Goal: Information Seeking & Learning: Learn about a topic

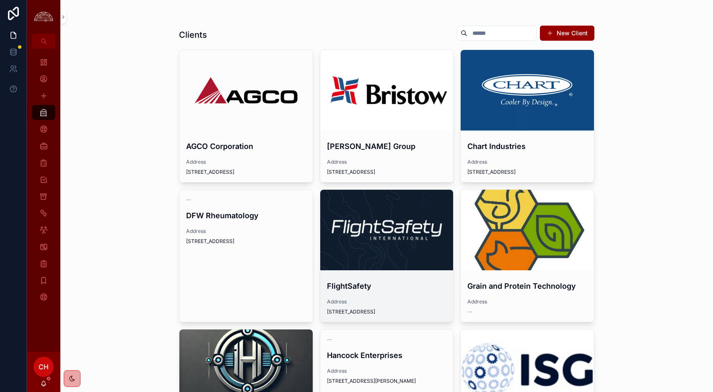
click at [0, 0] on div "scrollable content" at bounding box center [0, 0] width 0 height 0
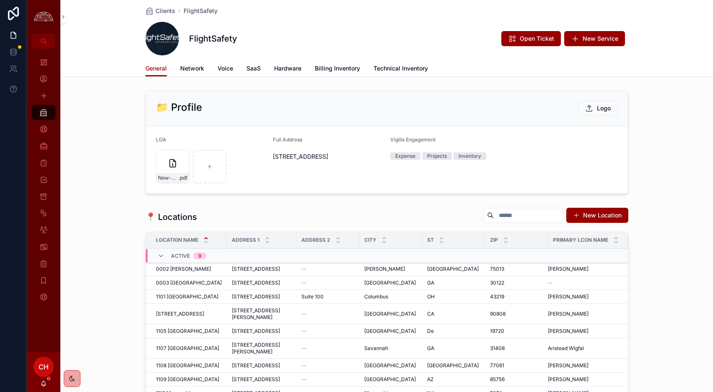
click at [190, 68] on span "Network" at bounding box center [192, 68] width 24 height 8
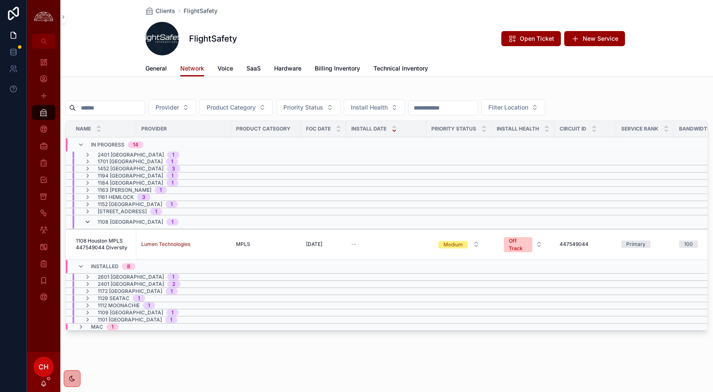
click at [90, 222] on icon "scrollable content" at bounding box center [87, 222] width 7 height 7
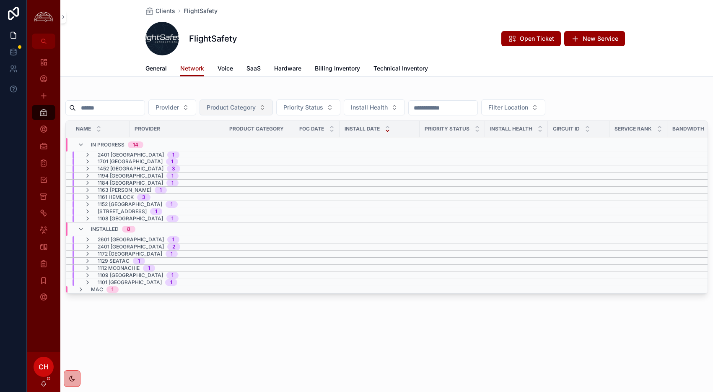
click at [256, 105] on span "Product Category" at bounding box center [231, 107] width 49 height 8
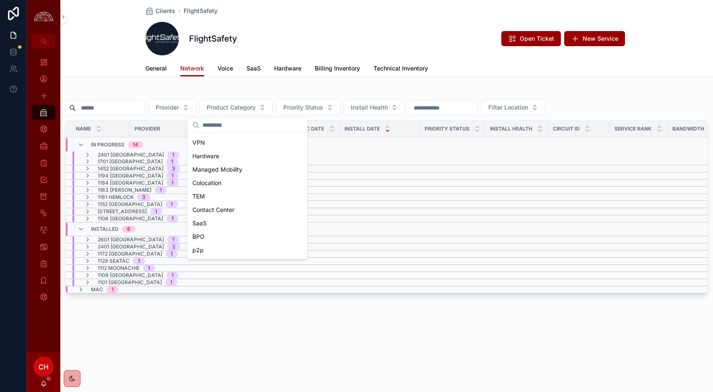
scroll to position [114, 0]
click at [224, 201] on div "p2p" at bounding box center [247, 201] width 117 height 13
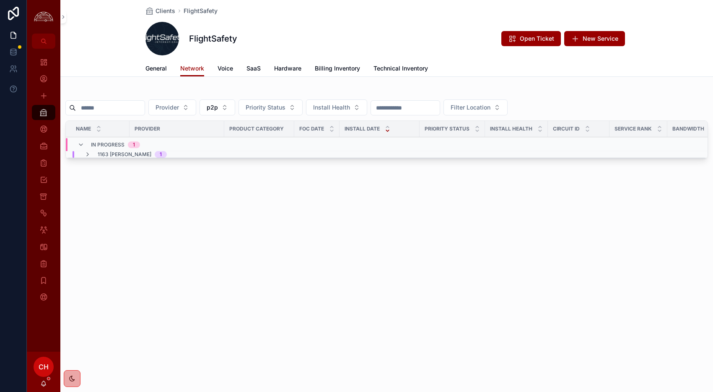
click at [83, 153] on div "1163 [PERSON_NAME] 1" at bounding box center [125, 154] width 103 height 7
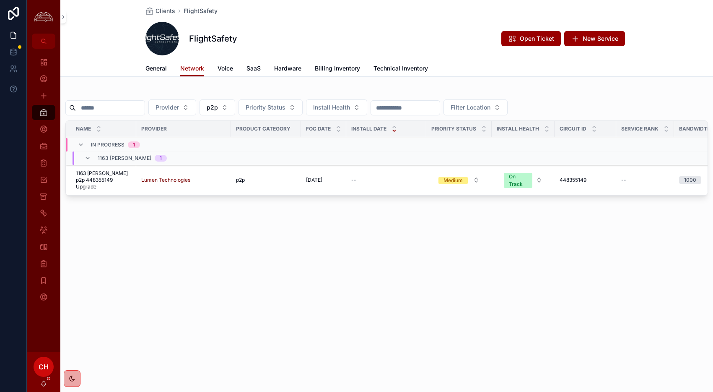
click at [115, 179] on span "1163 [PERSON_NAME] p2p 448355149 Upgrade" at bounding box center [103, 180] width 55 height 20
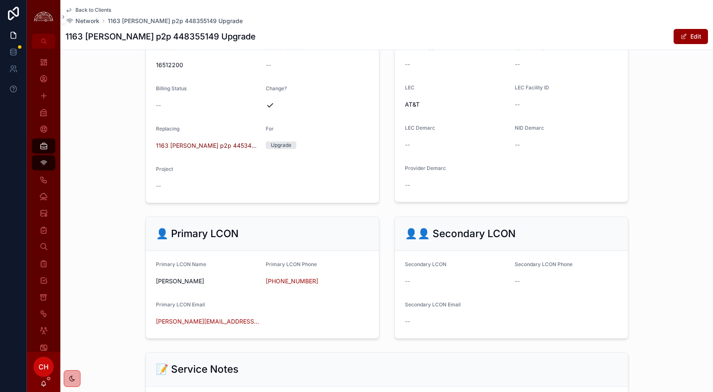
scroll to position [576, 0]
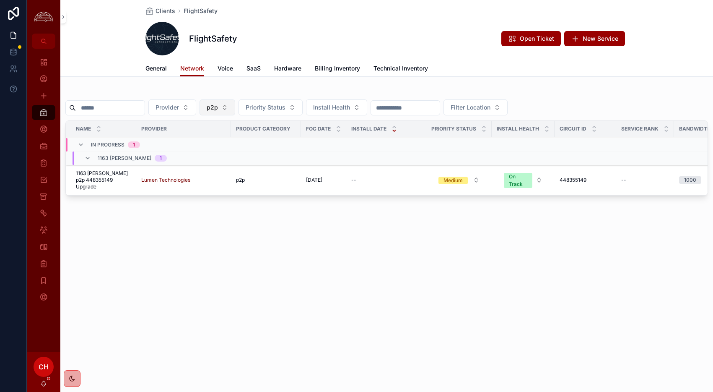
click at [232, 104] on button "p2p" at bounding box center [218, 107] width 36 height 16
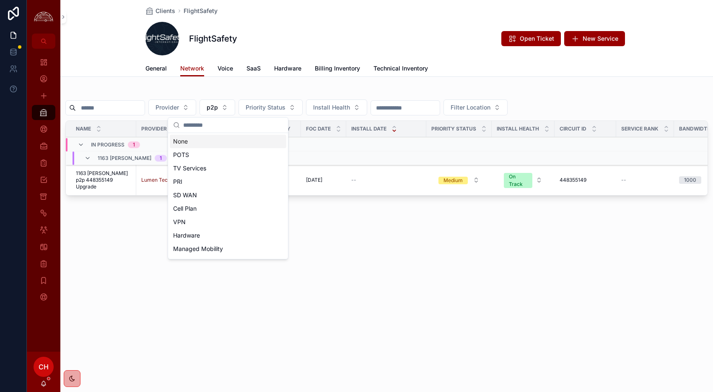
click at [198, 141] on div "None" at bounding box center [228, 141] width 117 height 13
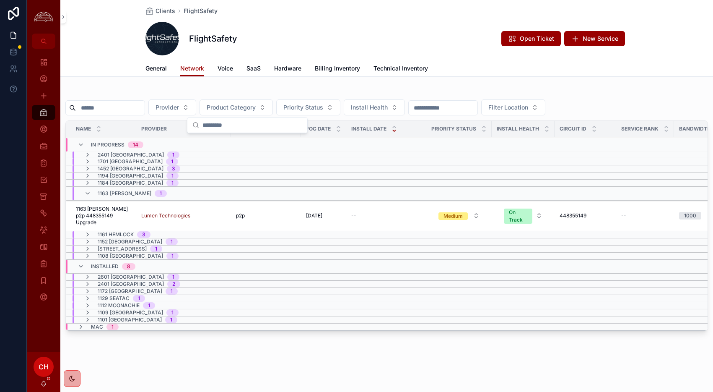
scroll to position [0, 0]
click at [87, 193] on icon "scrollable content" at bounding box center [87, 193] width 7 height 7
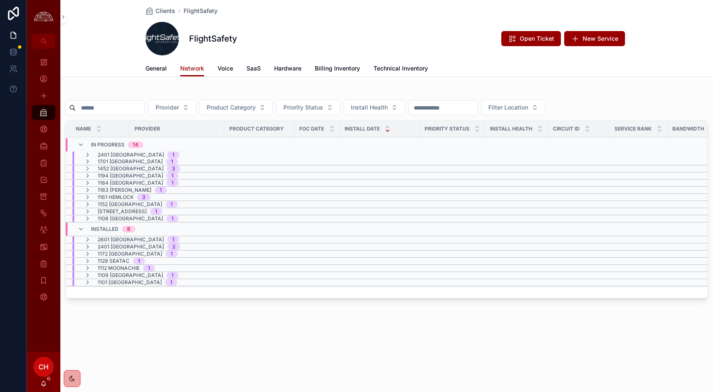
scroll to position [0, 0]
click at [88, 174] on icon "scrollable content" at bounding box center [87, 175] width 7 height 7
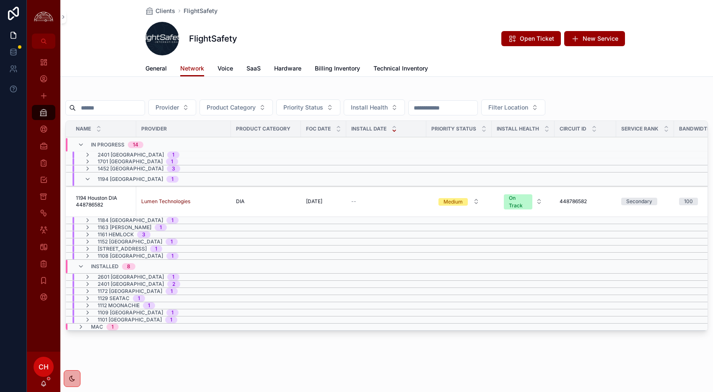
click at [92, 198] on span "1194 Houston DIA 448786582" at bounding box center [103, 201] width 55 height 13
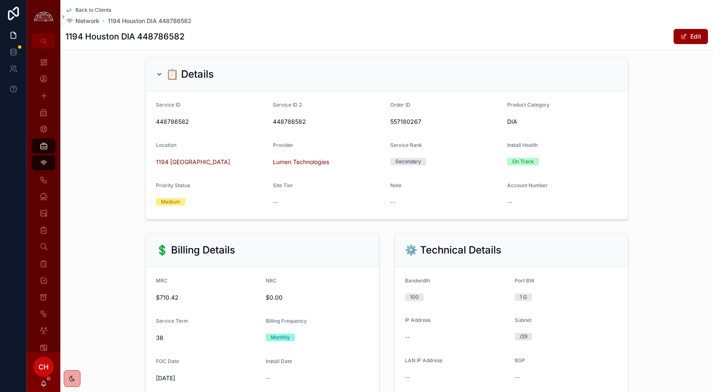
scroll to position [180, 0]
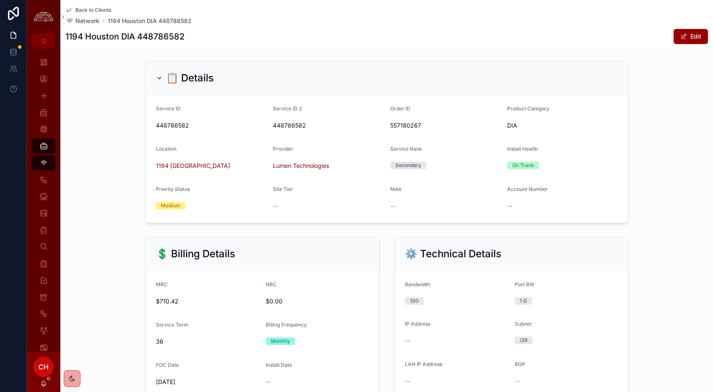
click at [97, 8] on span "Back to Clients" at bounding box center [93, 10] width 36 height 7
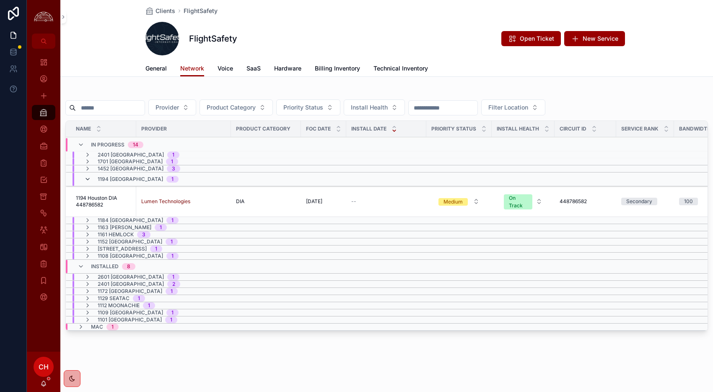
click at [91, 179] on icon "scrollable content" at bounding box center [87, 179] width 7 height 7
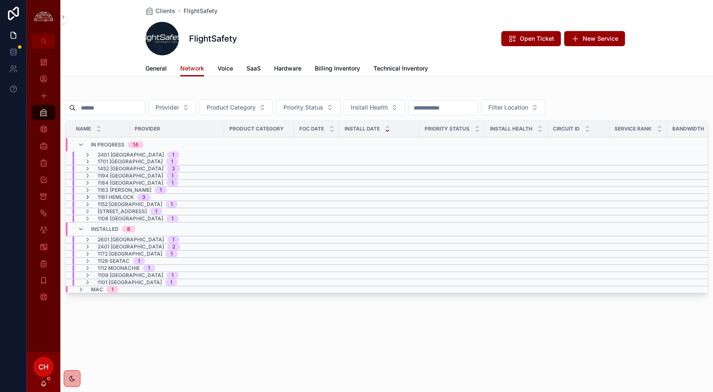
click at [89, 197] on icon "scrollable content" at bounding box center [87, 197] width 7 height 7
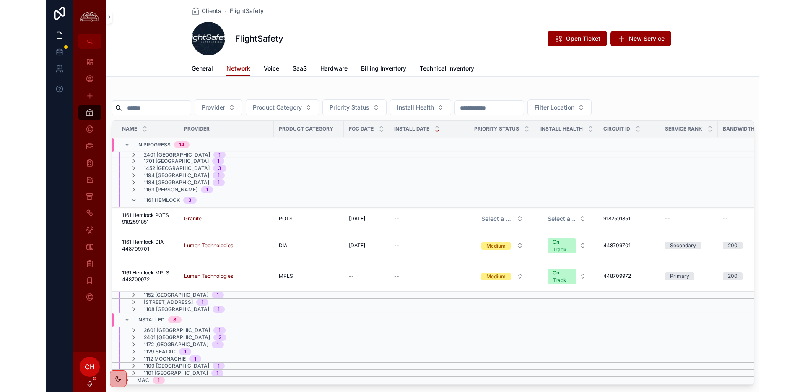
scroll to position [0, 0]
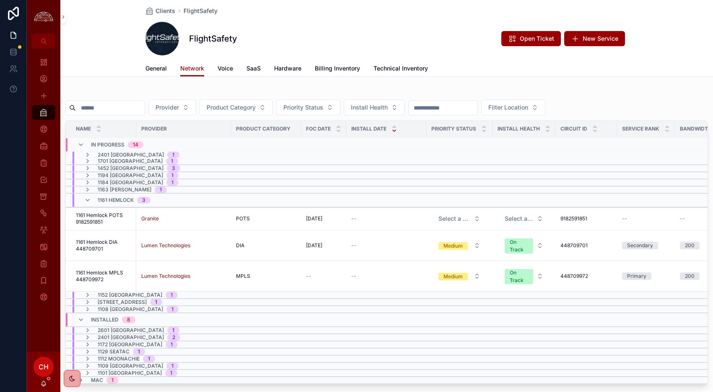
click at [98, 269] on span "1161 Hemlock MPLS 448709972" at bounding box center [103, 275] width 55 height 13
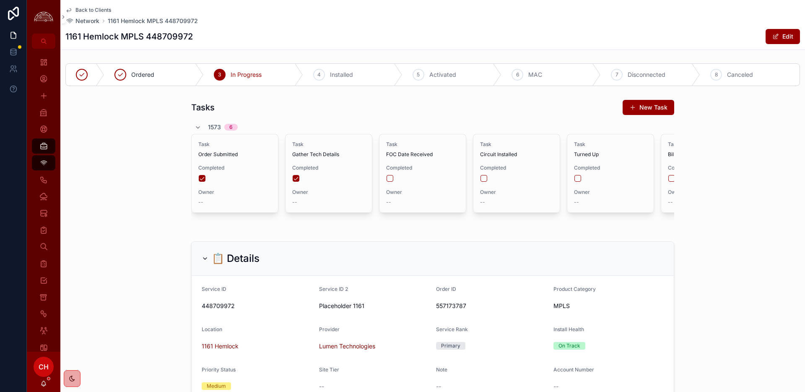
click at [104, 8] on span "Back to Clients" at bounding box center [93, 10] width 36 height 7
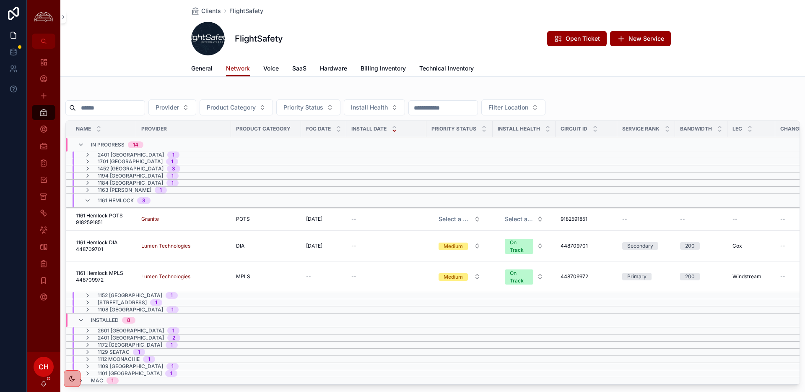
click at [92, 198] on div "1161 Hemlock 3" at bounding box center [117, 200] width 66 height 13
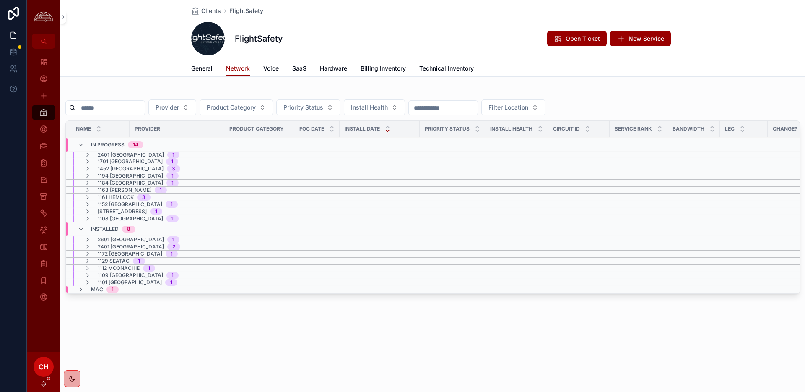
scroll to position [0, 2]
click at [40, 119] on div "Clients" at bounding box center [43, 112] width 13 height 13
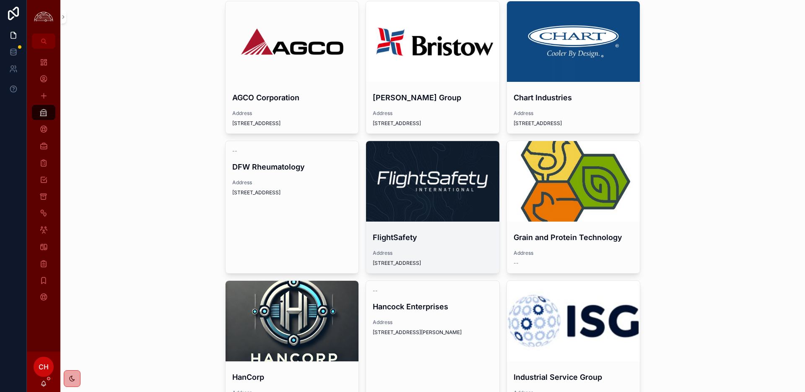
scroll to position [57, 0]
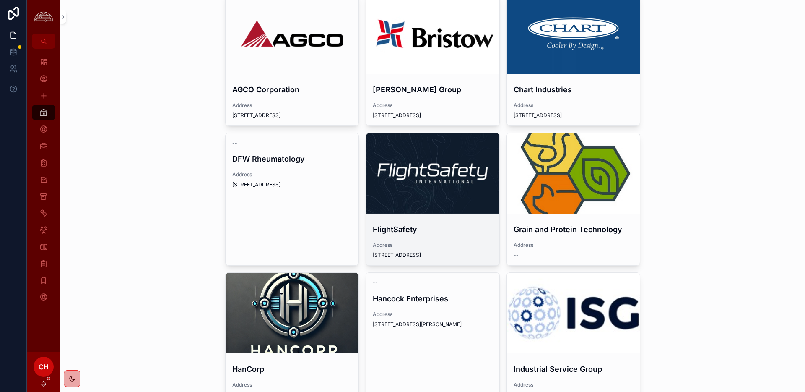
click at [419, 165] on div "scrollable content" at bounding box center [432, 173] width 133 height 81
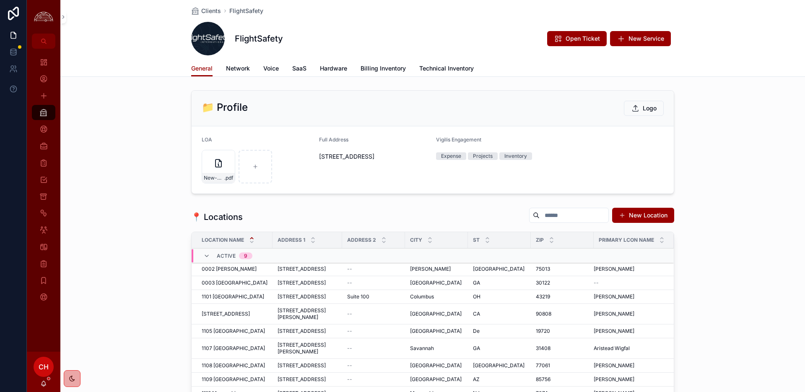
click at [263, 68] on div "General Network Voice SaaS Hardware Billing Inventory Technical Inventory" at bounding box center [432, 68] width 483 height 16
click at [228, 70] on span "Network" at bounding box center [238, 68] width 24 height 8
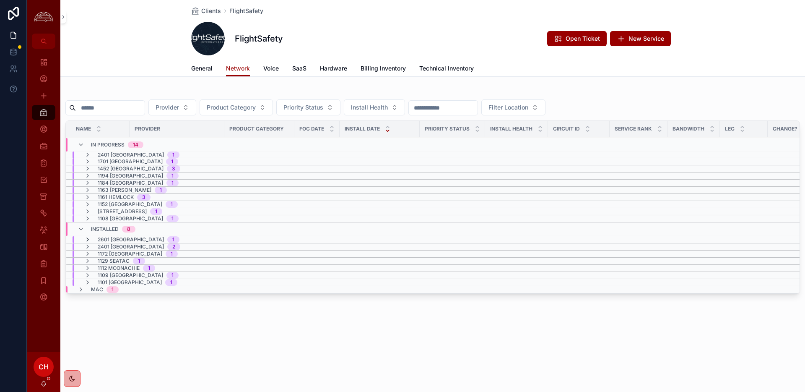
click at [88, 239] on icon "scrollable content" at bounding box center [87, 239] width 7 height 7
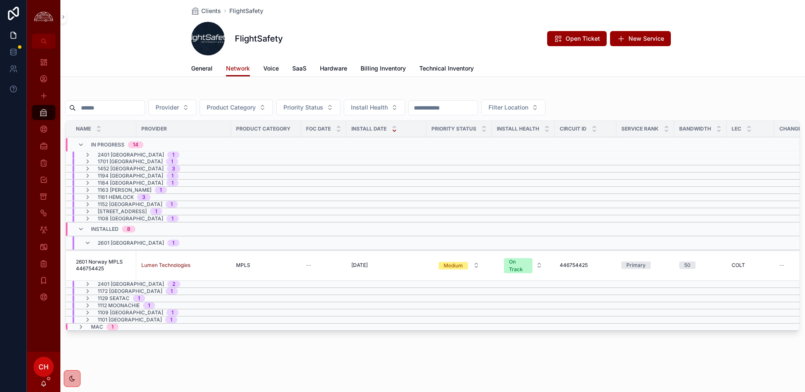
click at [125, 273] on td "2601 Norway MPLS 446754425 2601 Norway MPLS 446754425" at bounding box center [101, 265] width 70 height 31
click at [124, 260] on span "2601 Norway MPLS 446754425" at bounding box center [103, 264] width 55 height 13
click at [92, 244] on div "2601 [GEOGRAPHIC_DATA] 1" at bounding box center [131, 242] width 95 height 13
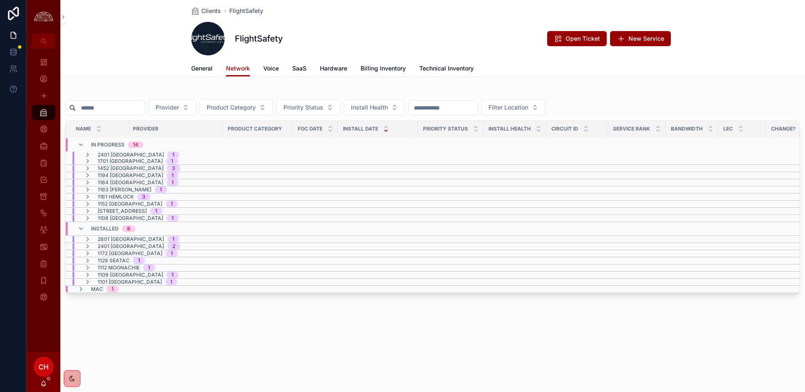
click at [76, 227] on div "Installed 8" at bounding box center [107, 228] width 78 height 13
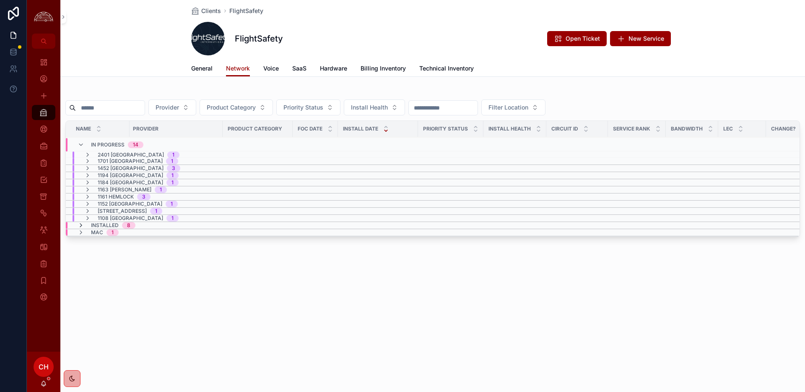
click at [78, 226] on icon "scrollable content" at bounding box center [81, 225] width 7 height 7
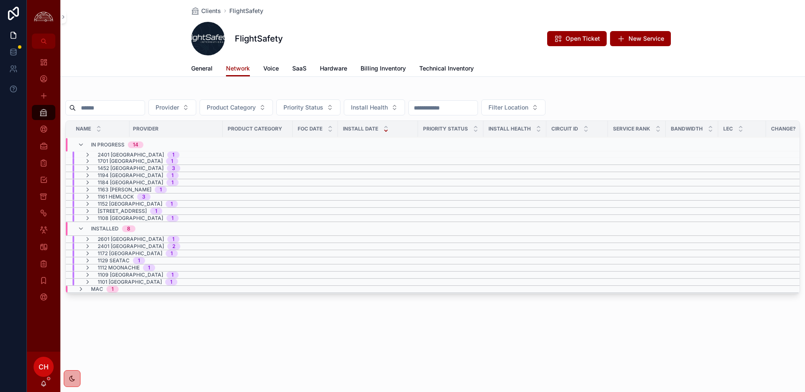
click at [127, 117] on div "Provider Product Category Priority Status Install Health Filter Location Name P…" at bounding box center [432, 191] width 735 height 203
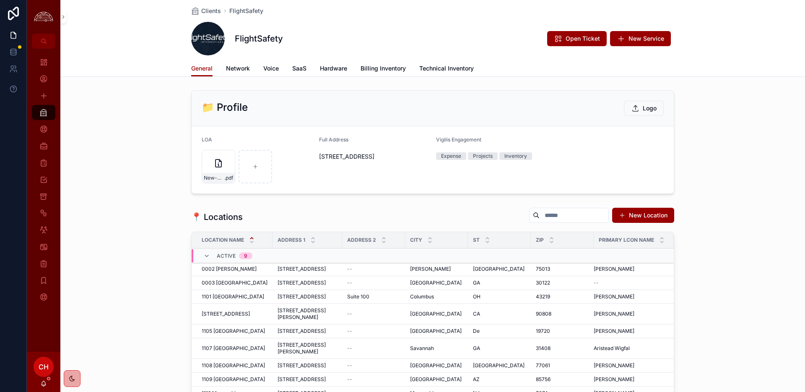
click at [384, 73] on link "Billing Inventory" at bounding box center [383, 69] width 45 height 17
